Goal: Transaction & Acquisition: Purchase product/service

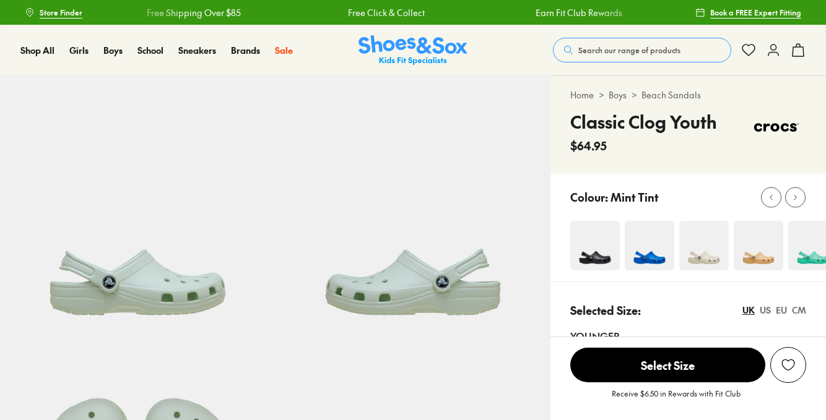
select select "*"
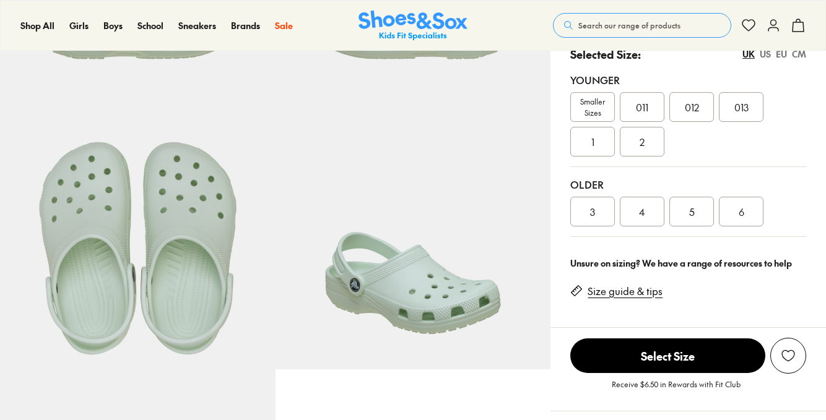
scroll to position [258, 0]
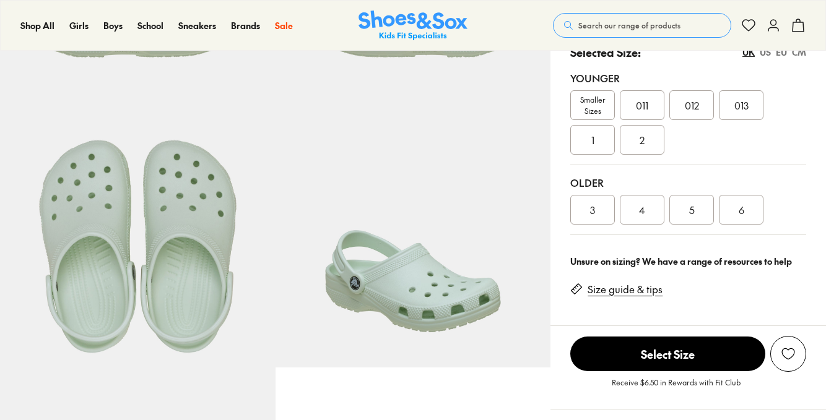
click at [649, 211] on div "4" at bounding box center [642, 210] width 45 height 30
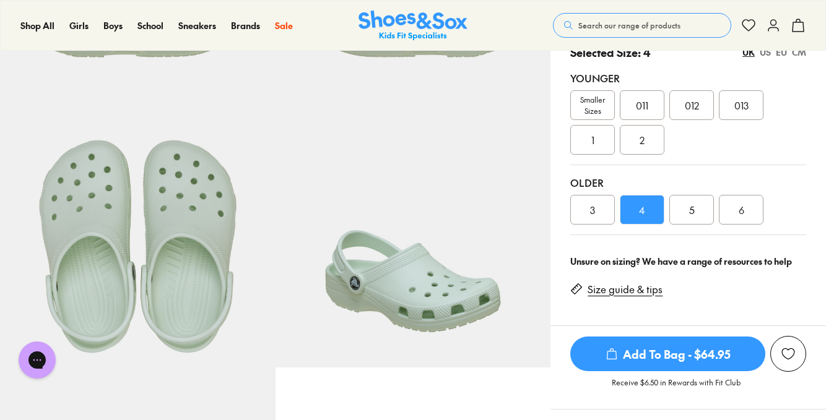
click at [658, 355] on span "Add To Bag - $64.95" at bounding box center [667, 354] width 195 height 35
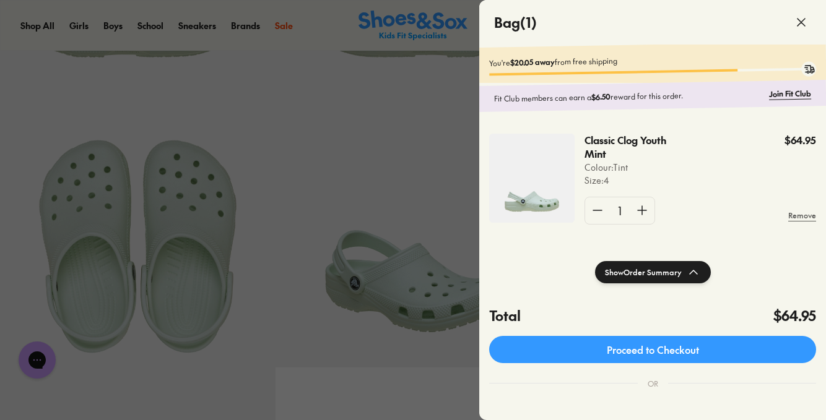
click at [798, 24] on icon at bounding box center [801, 22] width 15 height 15
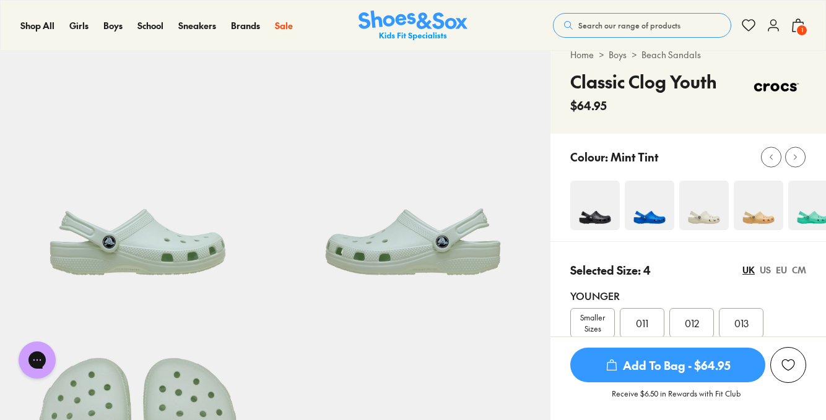
scroll to position [40, 0]
click at [797, 160] on icon at bounding box center [795, 156] width 9 height 9
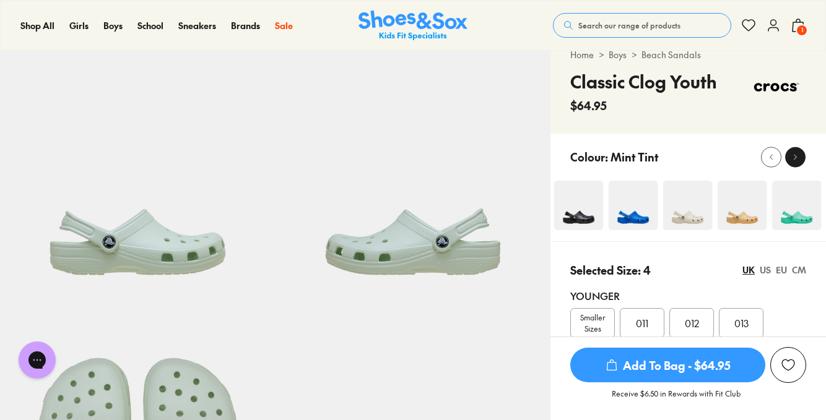
click at [797, 160] on icon at bounding box center [795, 156] width 9 height 9
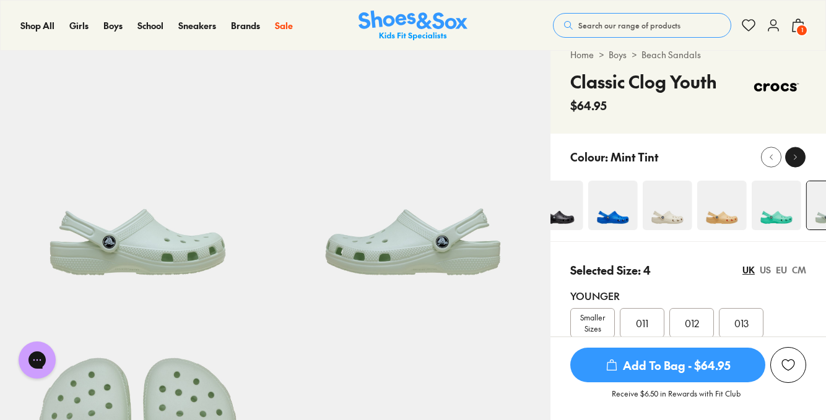
click at [0, 0] on div "POPUP Form" at bounding box center [0, 0] width 0 height 0
click at [797, 160] on icon at bounding box center [795, 156] width 9 height 9
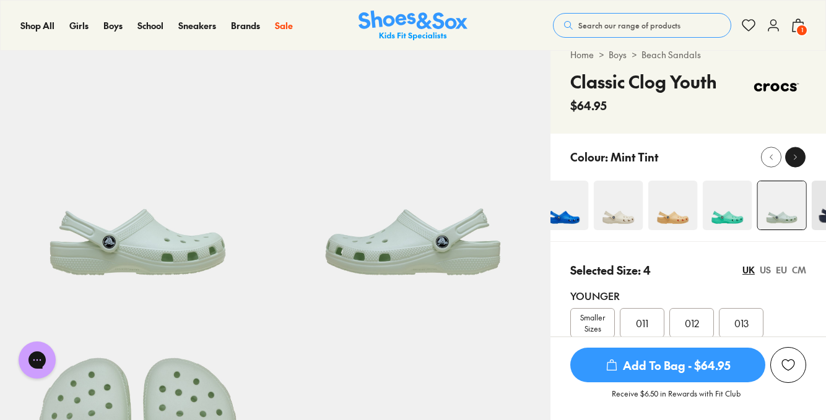
click at [799, 166] on button at bounding box center [795, 157] width 20 height 20
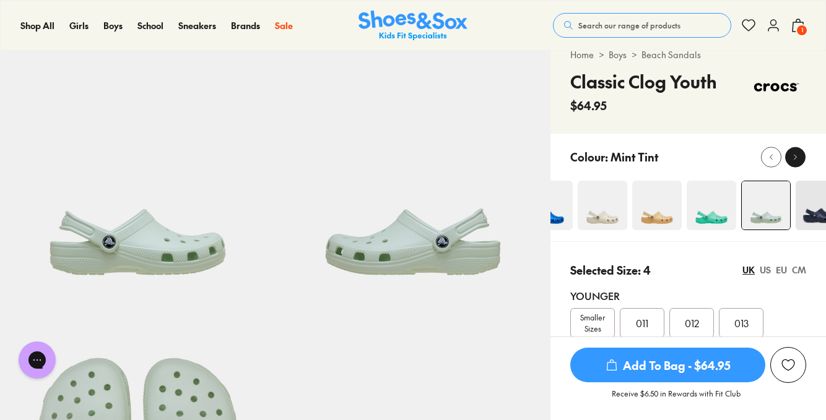
click at [799, 166] on button at bounding box center [795, 157] width 20 height 20
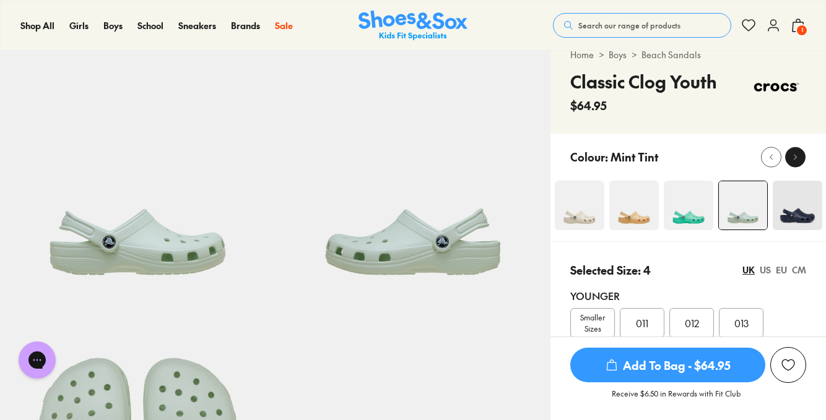
click at [799, 166] on button at bounding box center [795, 157] width 20 height 20
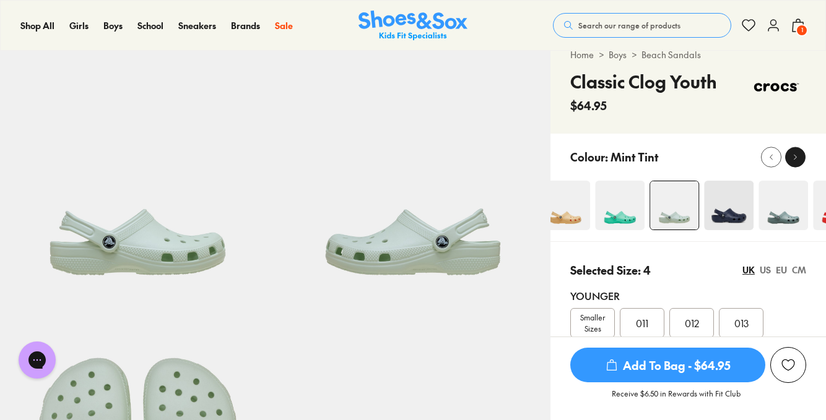
click at [799, 166] on button at bounding box center [795, 157] width 20 height 20
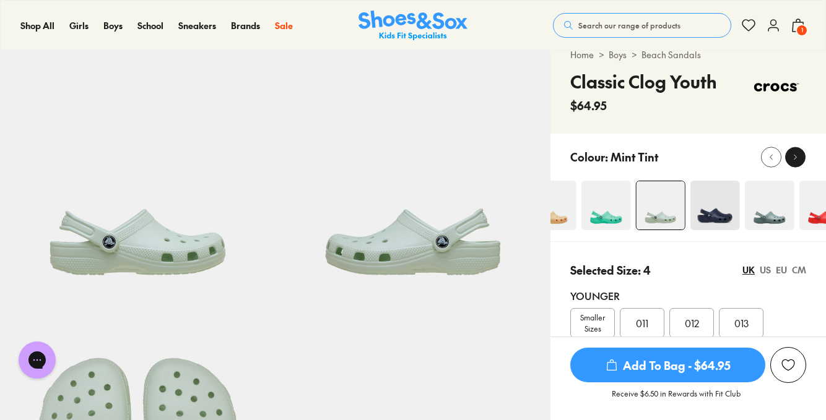
click at [799, 166] on button at bounding box center [795, 157] width 20 height 20
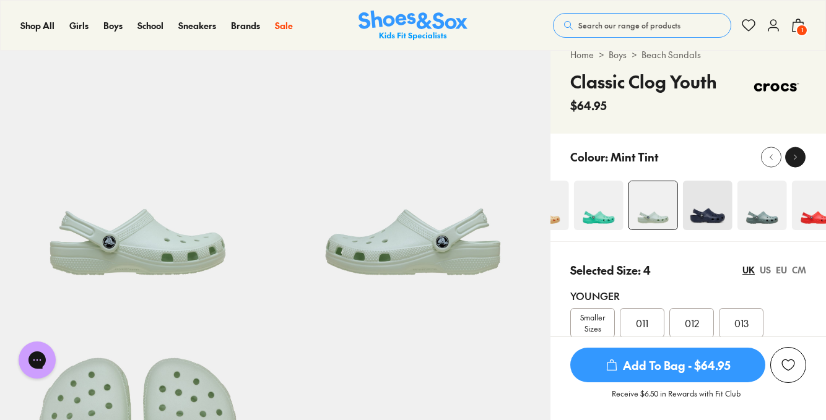
click at [799, 166] on button at bounding box center [795, 157] width 20 height 20
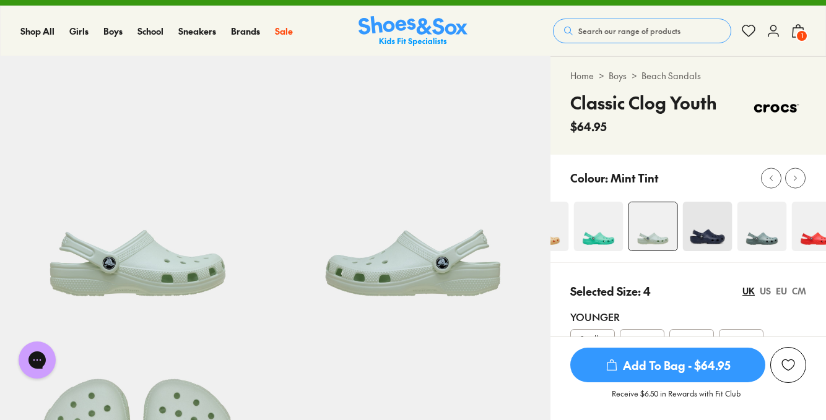
scroll to position [16, 0]
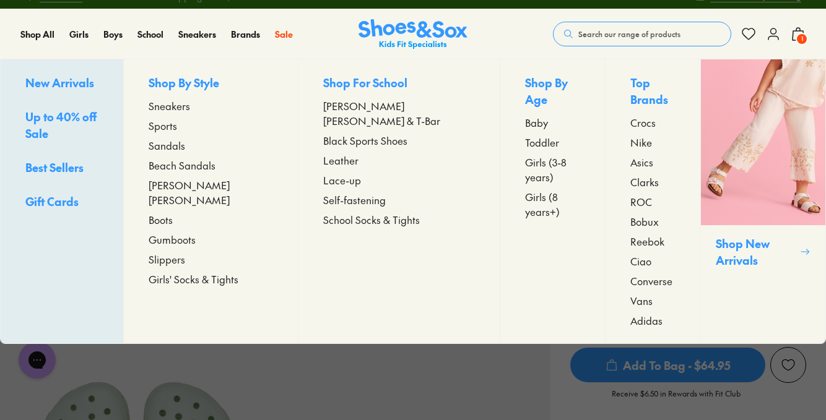
click at [630, 115] on span "Crocs" at bounding box center [642, 122] width 25 height 15
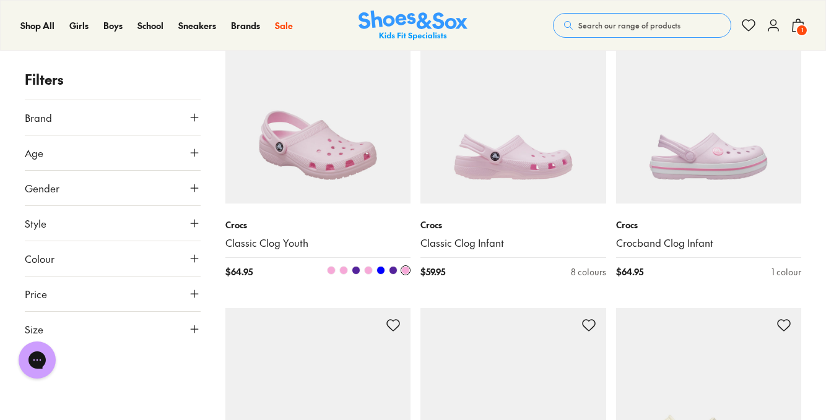
click at [329, 134] on img at bounding box center [318, 111] width 186 height 186
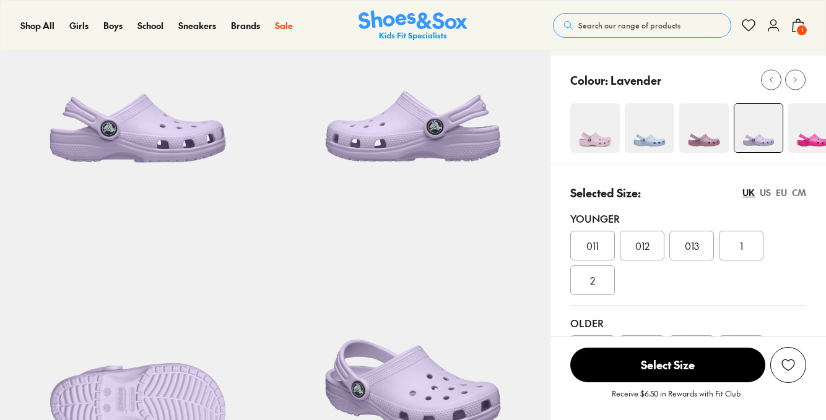
scroll to position [153, 0]
select select "*"
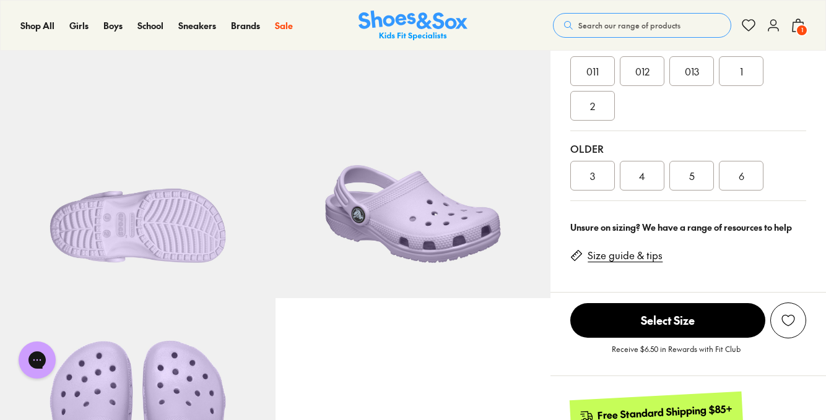
scroll to position [303, 0]
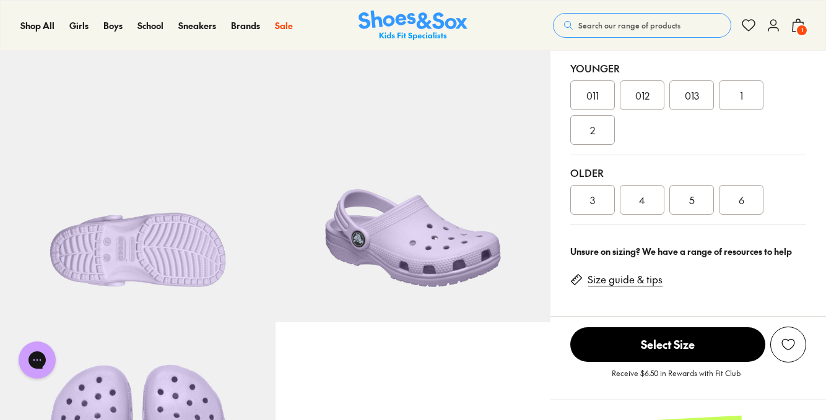
click at [597, 128] on div "2" at bounding box center [592, 130] width 45 height 30
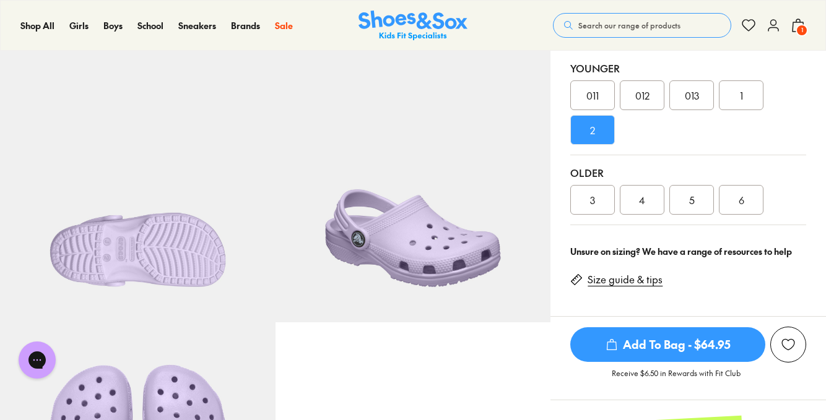
click at [646, 349] on span "Add To Bag - $64.95" at bounding box center [667, 344] width 195 height 35
click at [635, 282] on link "Size guide & tips" at bounding box center [624, 280] width 75 height 14
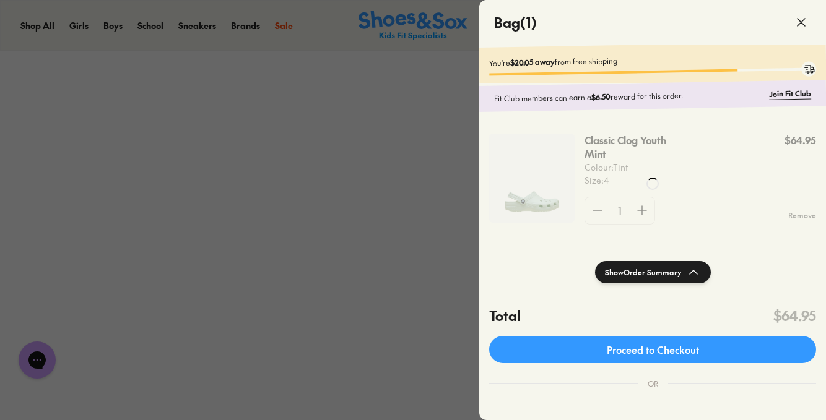
scroll to position [961, 0]
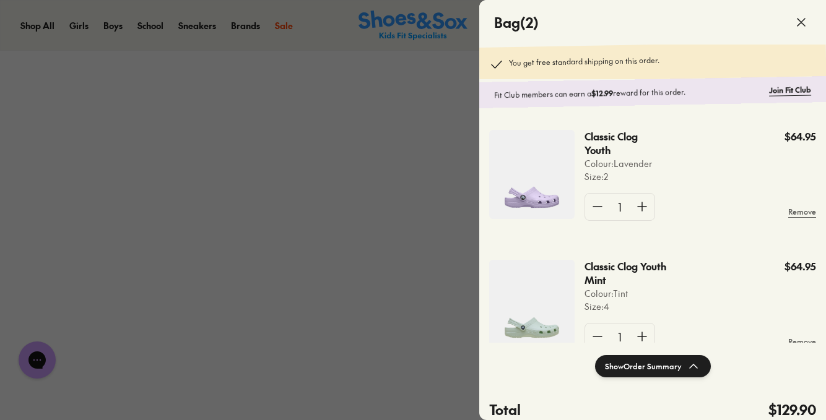
click at [802, 22] on use at bounding box center [800, 22] width 7 height 7
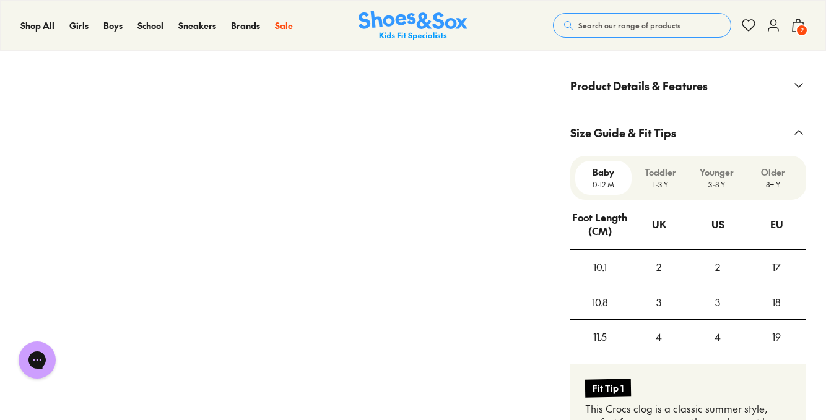
scroll to position [853, 0]
click at [722, 181] on p "3-8 Y" at bounding box center [716, 184] width 46 height 11
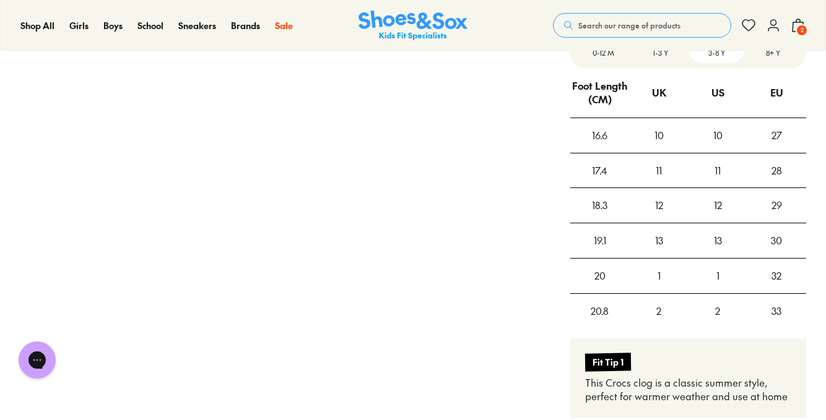
scroll to position [1010, 0]
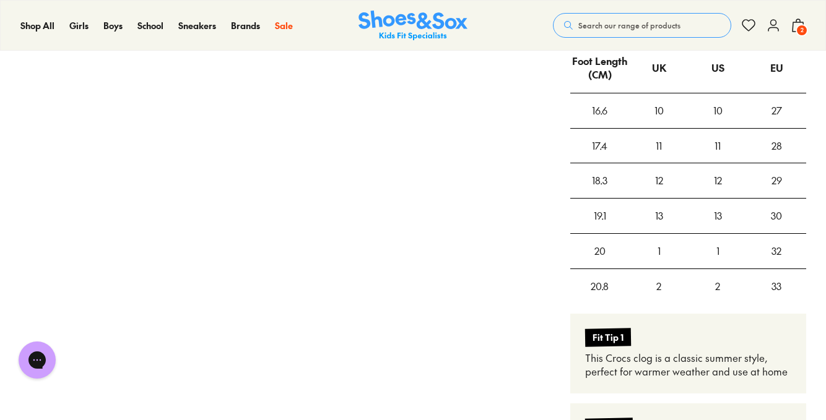
click at [799, 26] on span "2" at bounding box center [802, 30] width 12 height 12
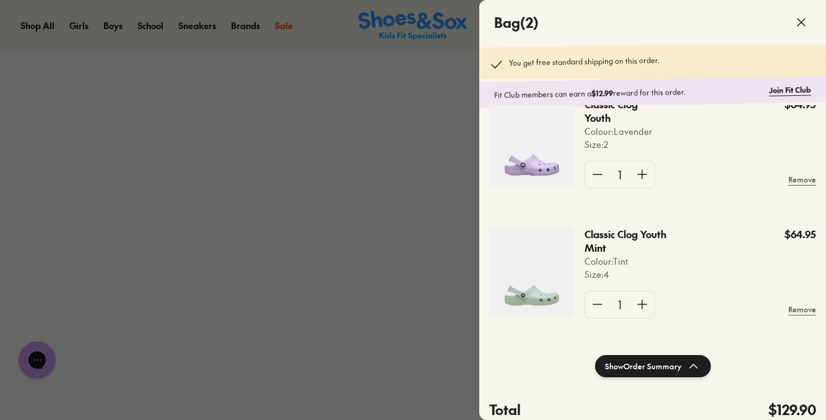
scroll to position [35, 0]
